Goal: Task Accomplishment & Management: Manage account settings

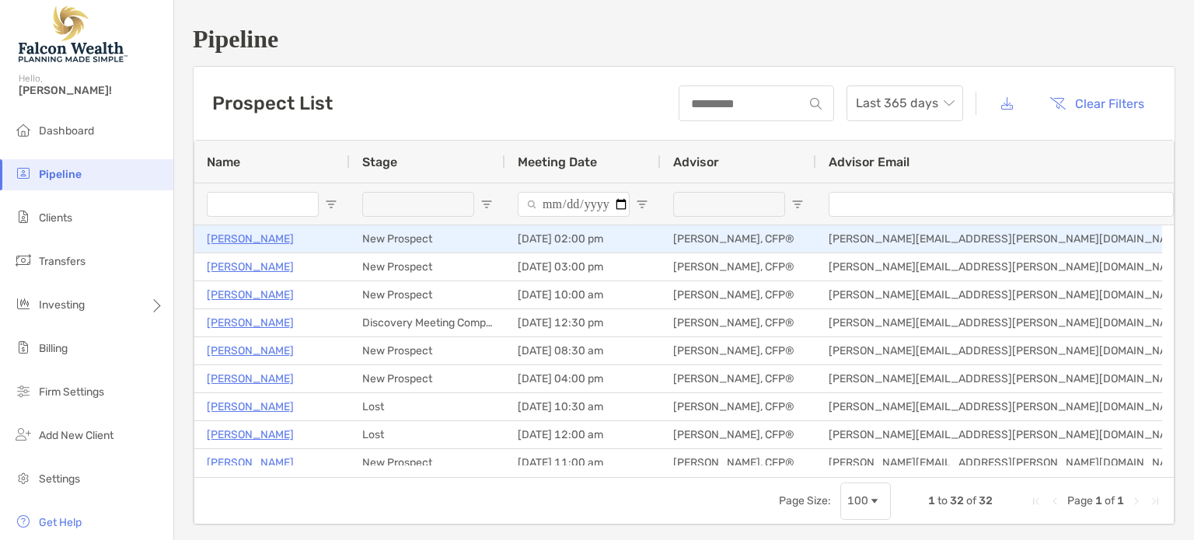
click at [243, 239] on p "[PERSON_NAME]" at bounding box center [250, 238] width 87 height 19
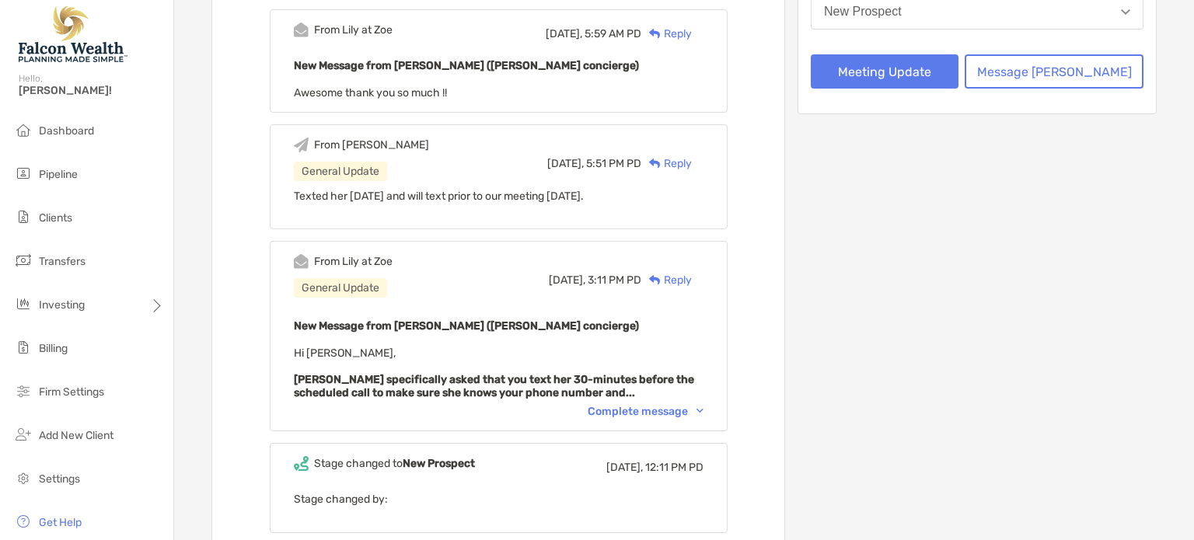
scroll to position [389, 0]
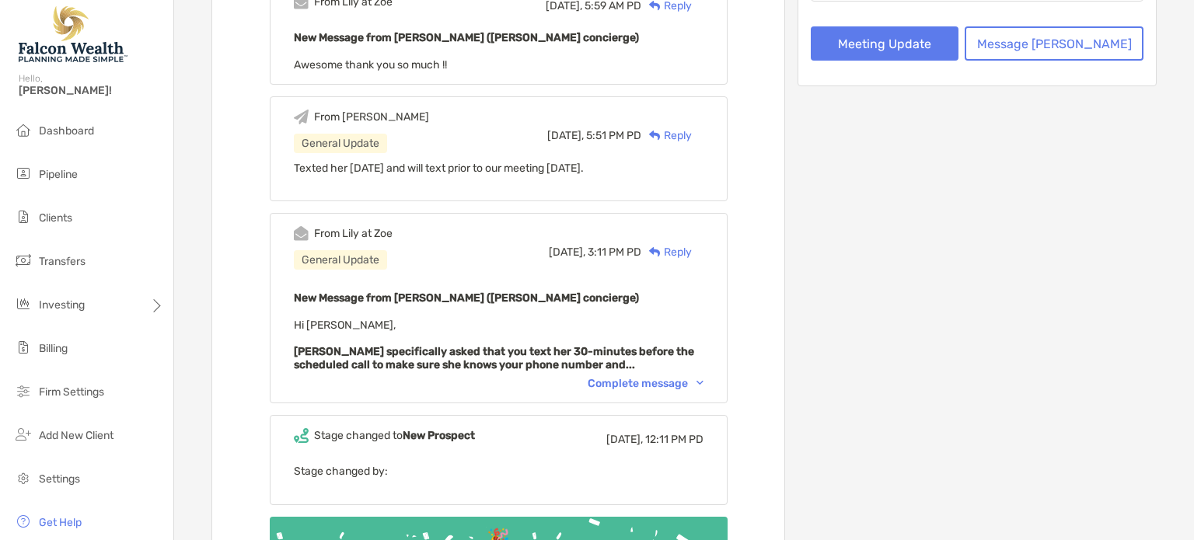
click at [634, 377] on div "Complete message" at bounding box center [646, 383] width 116 height 13
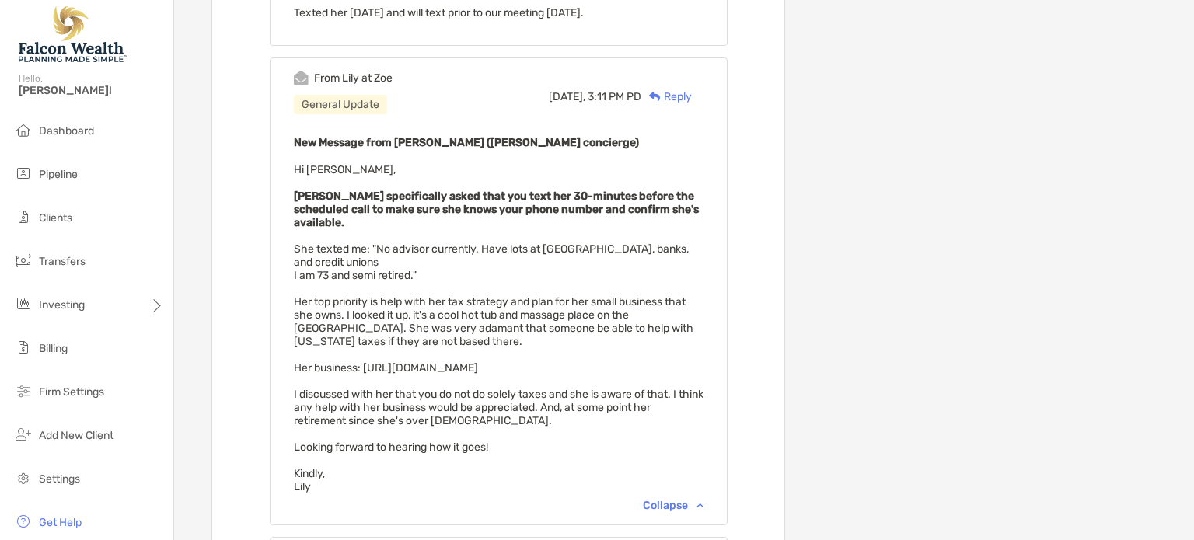
scroll to position [622, 0]
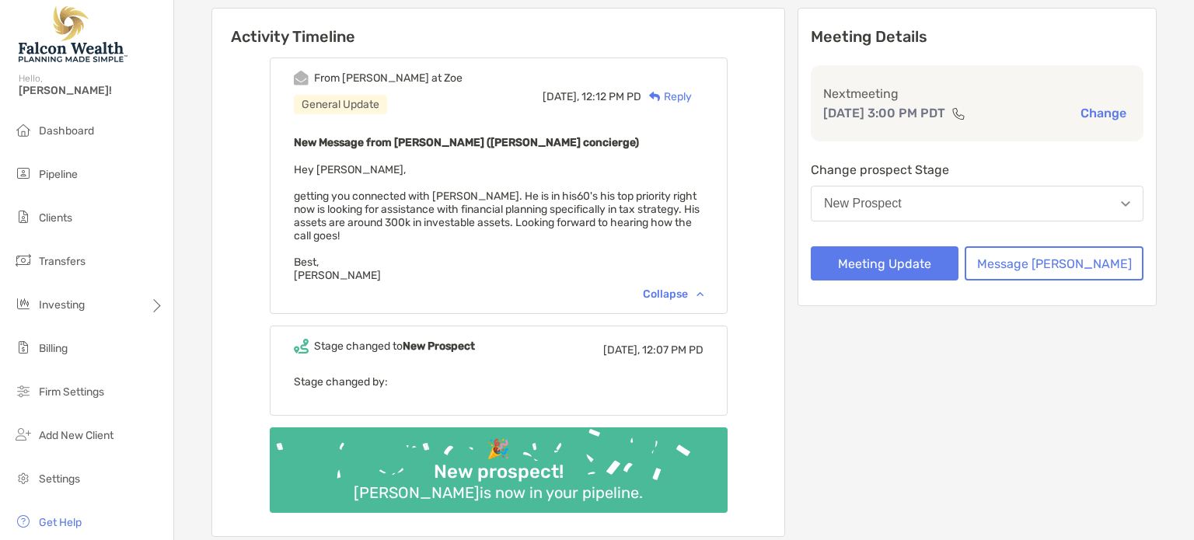
scroll to position [87, 0]
